Goal: Task Accomplishment & Management: Use online tool/utility

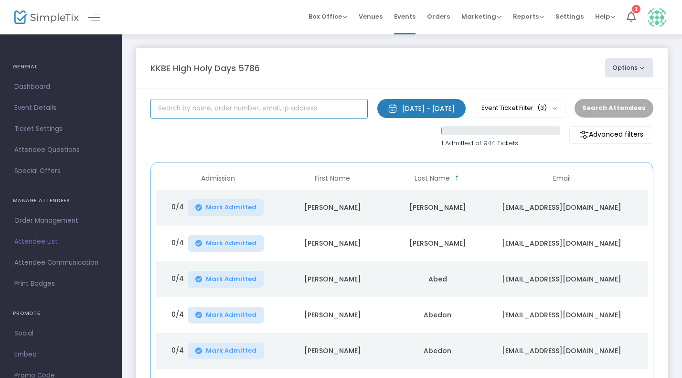
click at [214, 107] on input "text" at bounding box center [259, 109] width 217 height 20
type input "Swinton"
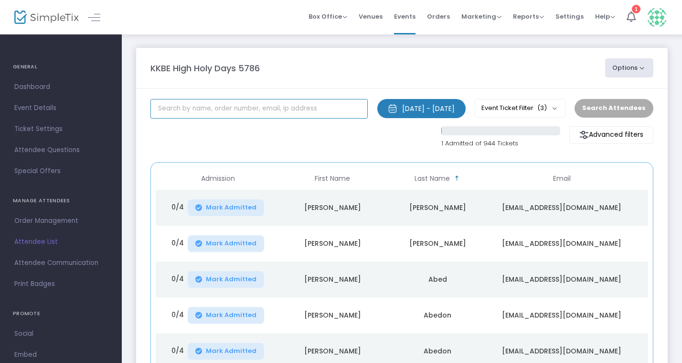
click at [237, 119] on input "text" at bounding box center [259, 109] width 217 height 20
type input "[PERSON_NAME]"
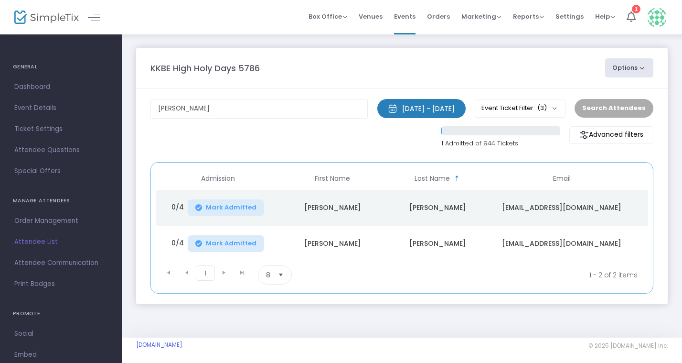
click at [537, 209] on td "[EMAIL_ADDRESS][DOMAIN_NAME]" at bounding box center [561, 208] width 143 height 36
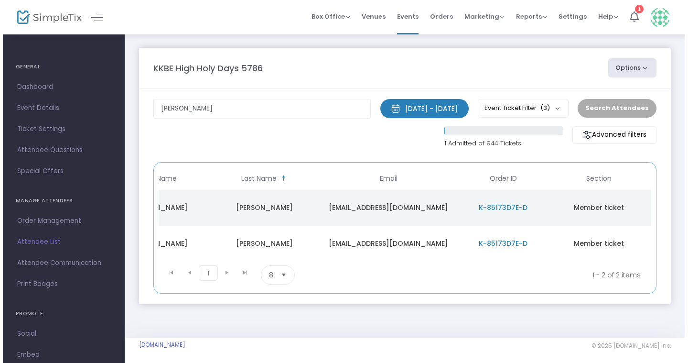
scroll to position [0, 176]
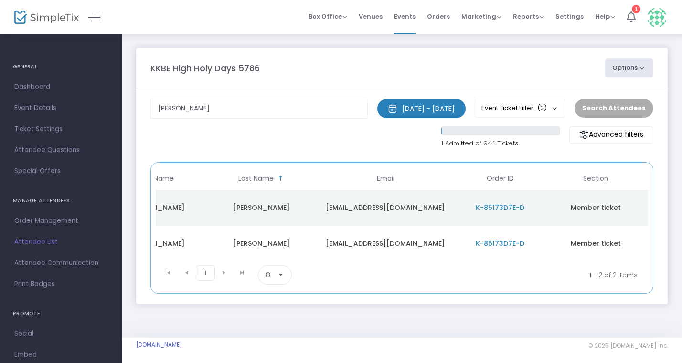
click at [512, 209] on span "K-85173D7E-D" at bounding box center [500, 208] width 49 height 10
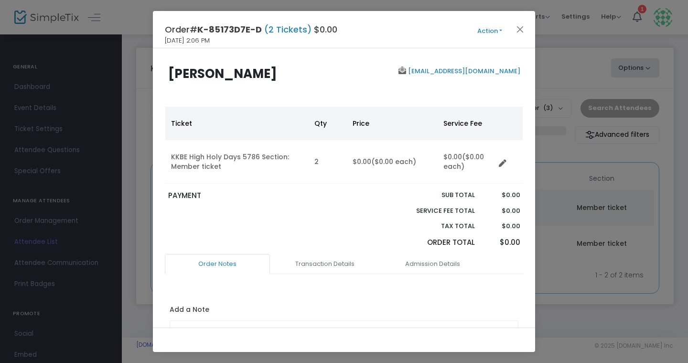
click at [496, 34] on button "Action" at bounding box center [489, 31] width 57 height 11
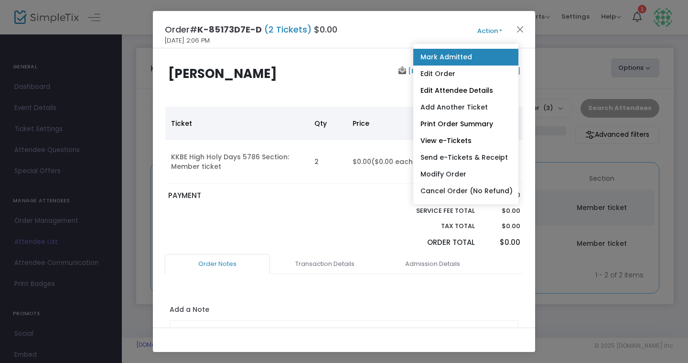
click at [466, 55] on link "Mark Admitted" at bounding box center [465, 57] width 105 height 17
